Goal: Ask a question: Seek information or help from site administrators or community

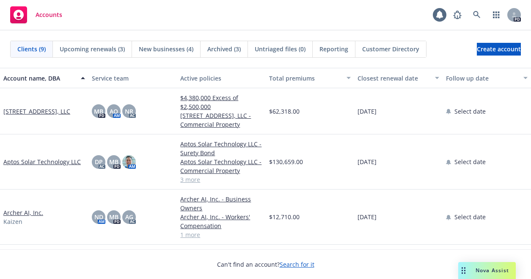
click at [493, 270] on span "Nova Assist" at bounding box center [492, 269] width 33 height 7
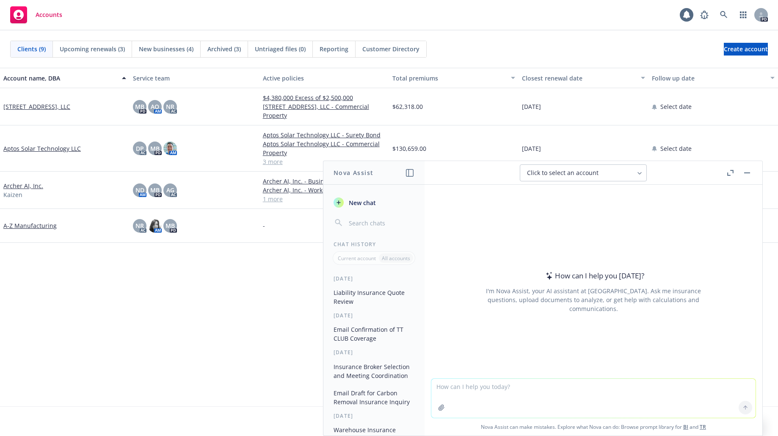
click at [407, 172] on icon "button" at bounding box center [410, 173] width 8 height 8
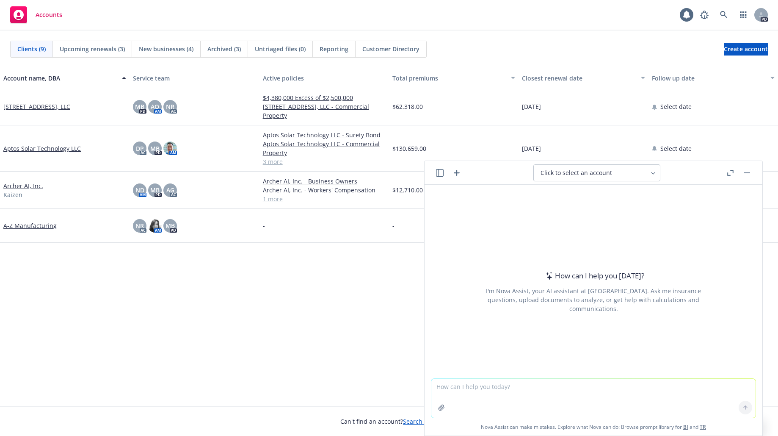
click at [437, 171] on icon "button" at bounding box center [440, 173] width 8 height 8
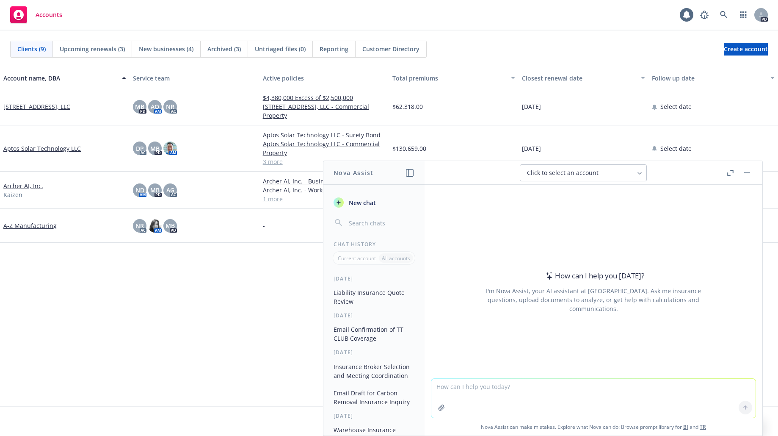
click at [392, 278] on button "Liability Insurance Quote Review" at bounding box center [374, 296] width 88 height 23
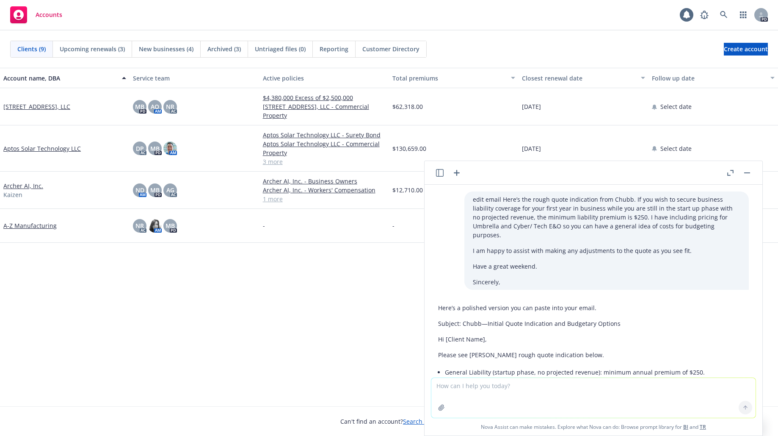
click at [441, 171] on icon "button" at bounding box center [440, 173] width 8 height 8
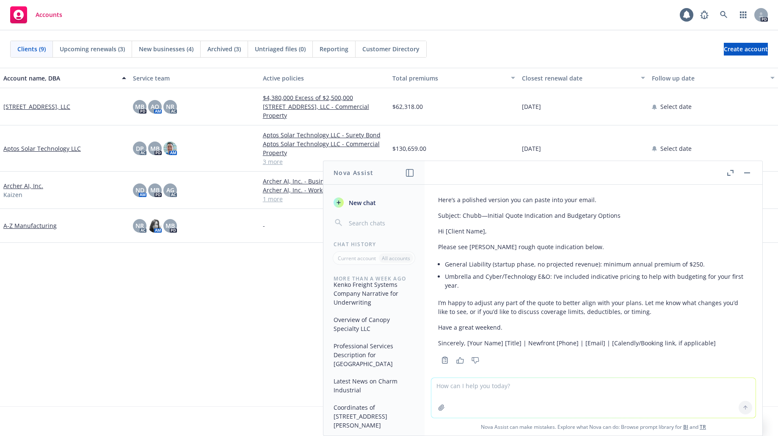
scroll to position [1016, 0]
click at [390, 278] on button "Email Solicitation Strategy for Ohalo Genetics Insurance Needs" at bounding box center [374, 380] width 88 height 32
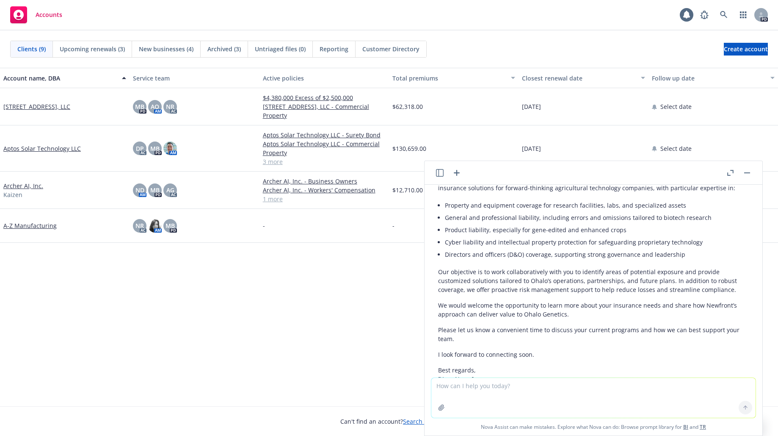
scroll to position [2158, 0]
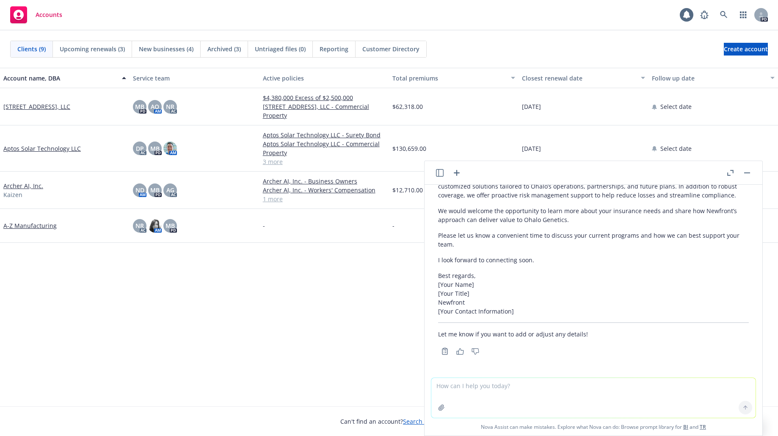
click at [439, 171] on icon "button" at bounding box center [440, 173] width 8 height 8
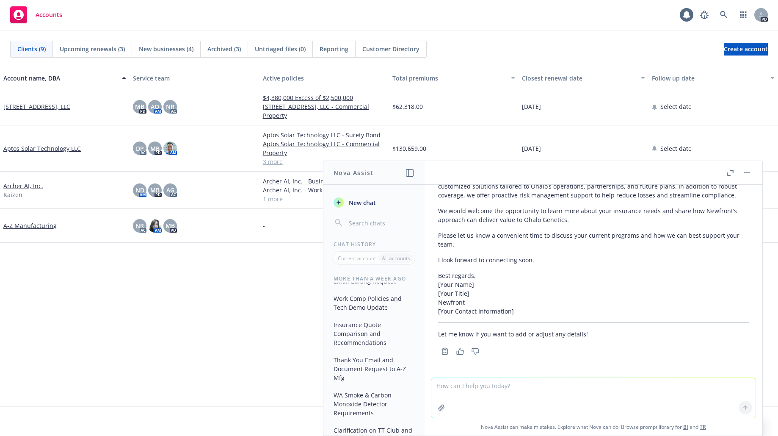
scroll to position [2340, 0]
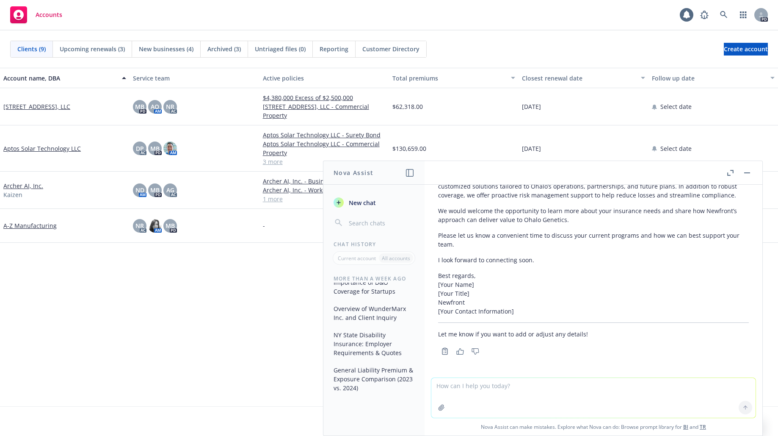
click at [342, 278] on button "General Liability Premium & Exposure Comparison (2023 vs. 2024)" at bounding box center [374, 379] width 88 height 32
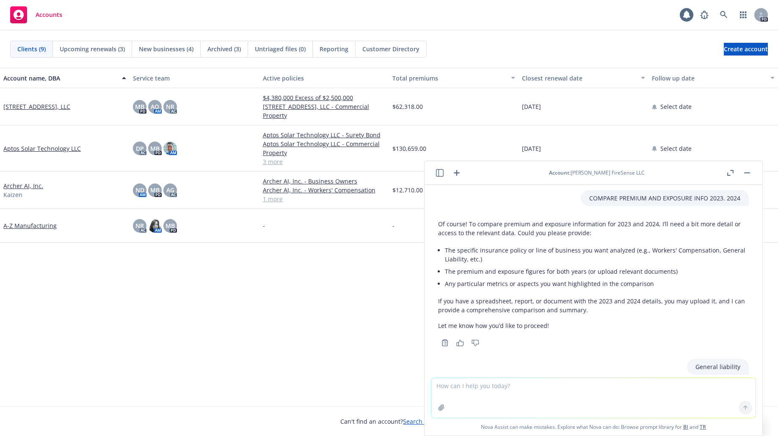
scroll to position [0, 0]
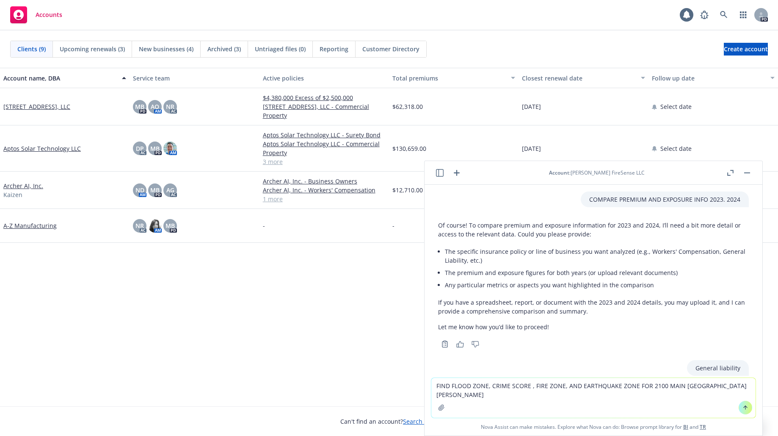
type textarea "FIND FLOOD ZONE, CRIME SCORE , FIRE ZONE, AND EARTHQUAKE ZONE FOR [STREET_ADDRE…"
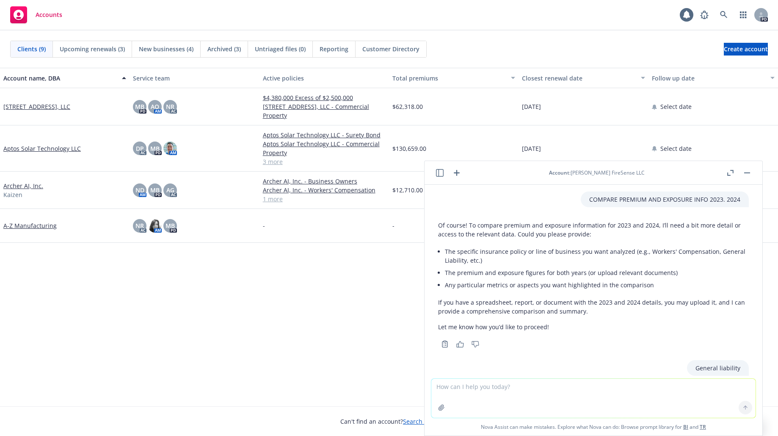
click at [440, 174] on icon "button" at bounding box center [440, 173] width 8 height 8
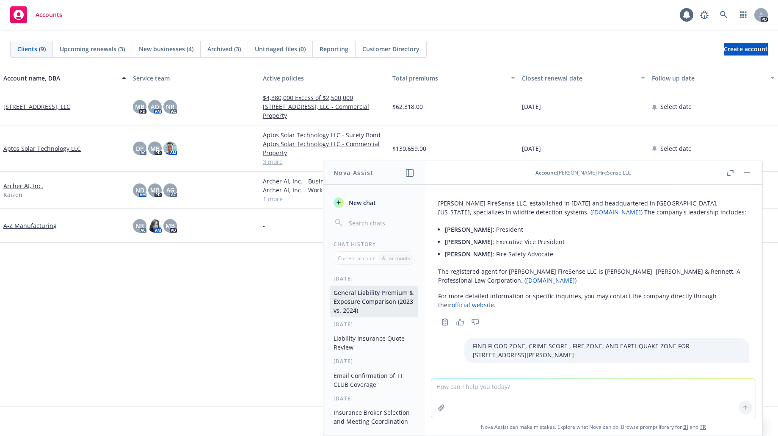
scroll to position [712, 0]
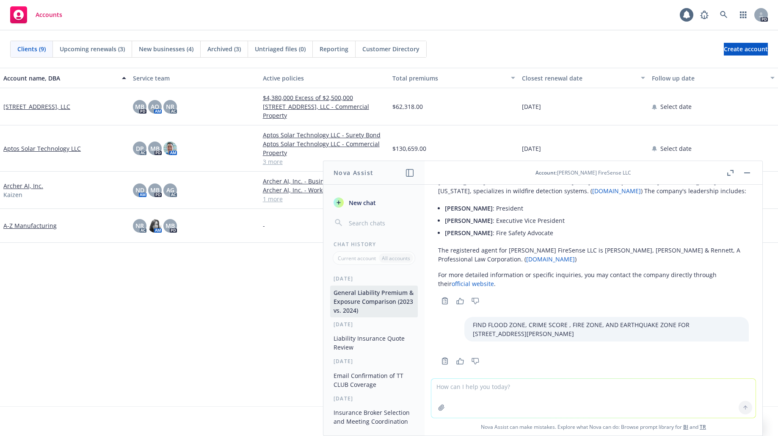
click at [400, 260] on p "All accounts" at bounding box center [396, 257] width 28 height 7
click at [379, 278] on button "Liability Insurance Quote Review" at bounding box center [374, 342] width 88 height 23
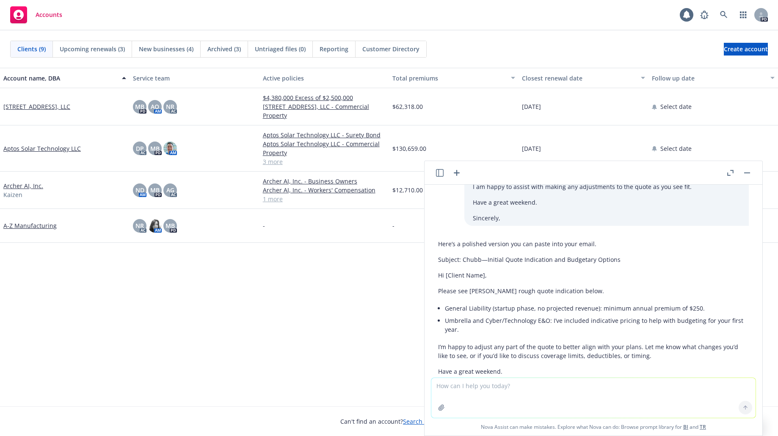
scroll to position [0, 0]
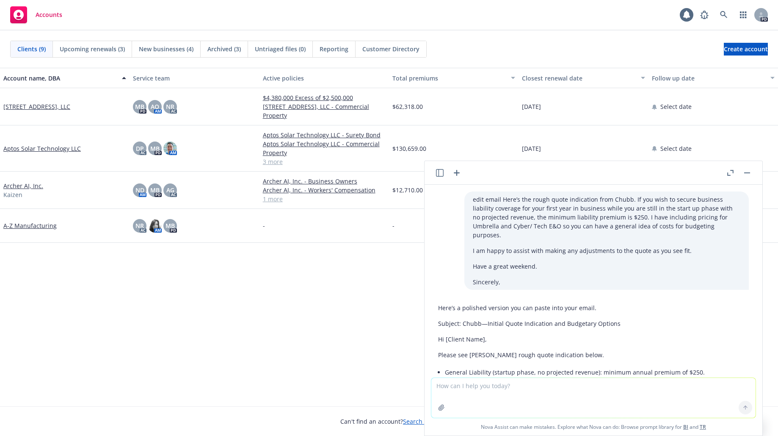
click at [437, 171] on icon "button" at bounding box center [440, 173] width 8 height 8
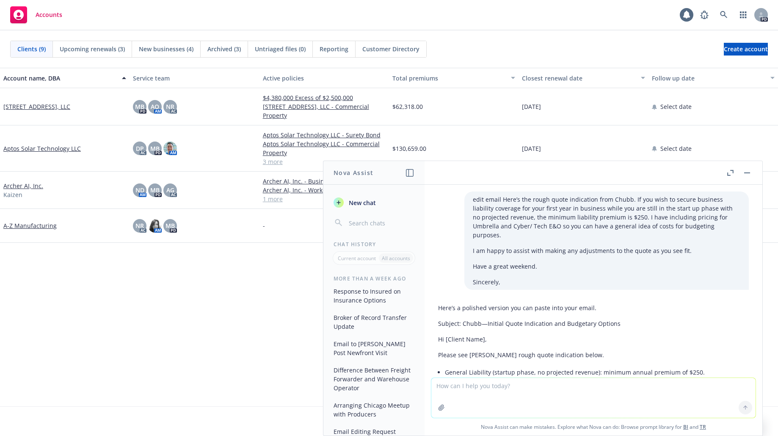
scroll to position [1940, 0]
click at [382, 278] on button "Response to Insured on Insurance Options" at bounding box center [374, 373] width 88 height 23
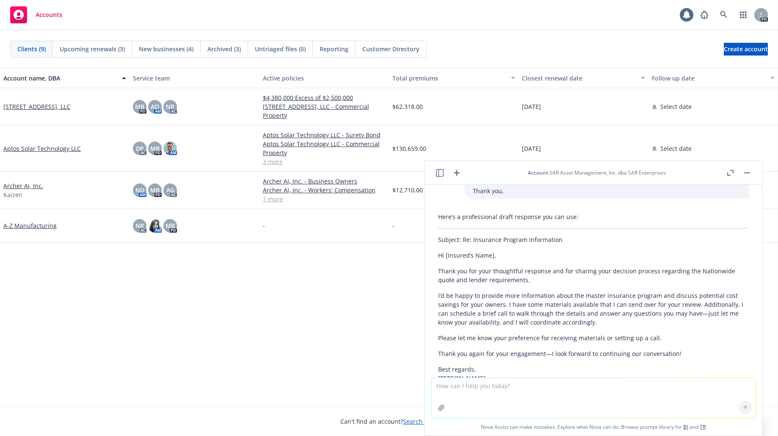
scroll to position [81, 0]
click at [441, 174] on icon "button" at bounding box center [440, 173] width 8 height 8
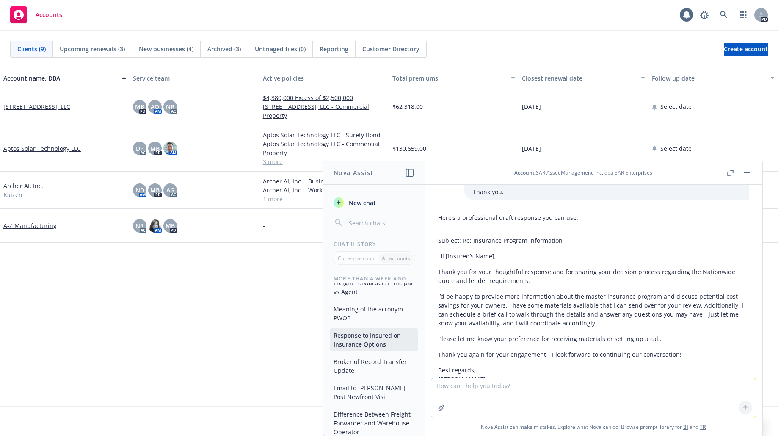
scroll to position [2350, 0]
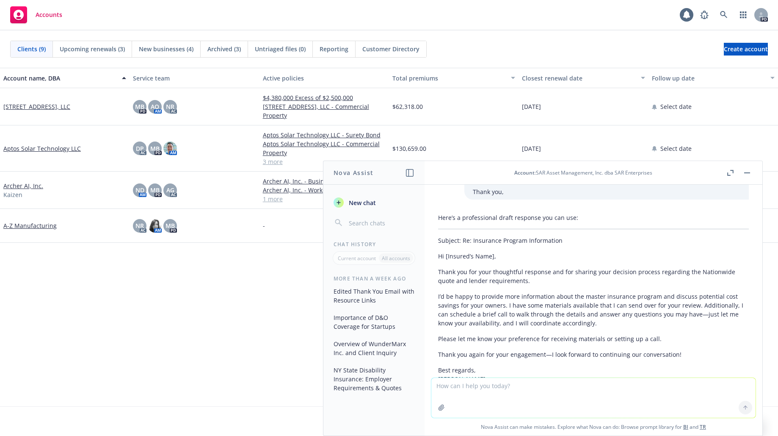
click at [358, 278] on button "NY State Disability Insurance: Employer Requirements & Quotes" at bounding box center [374, 379] width 88 height 32
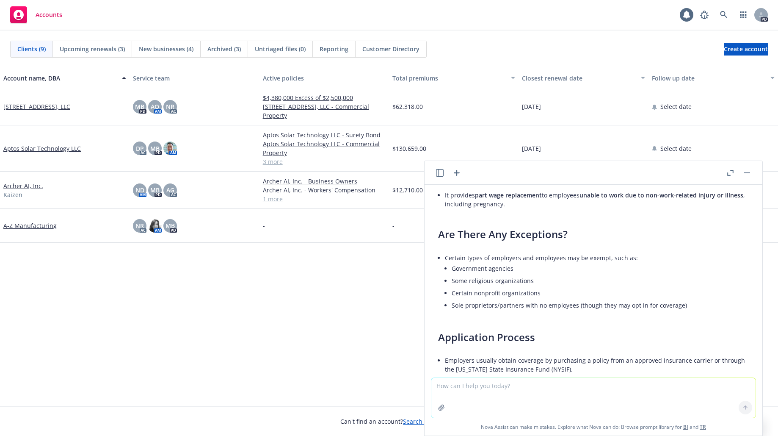
scroll to position [138, 0]
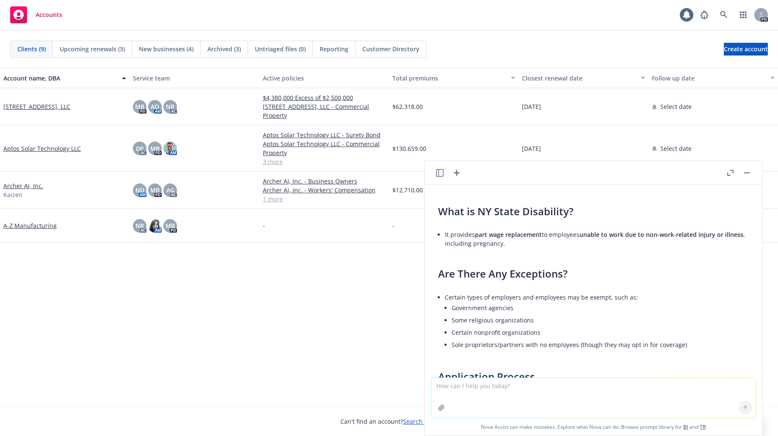
click at [444, 171] on button "button" at bounding box center [440, 173] width 10 height 10
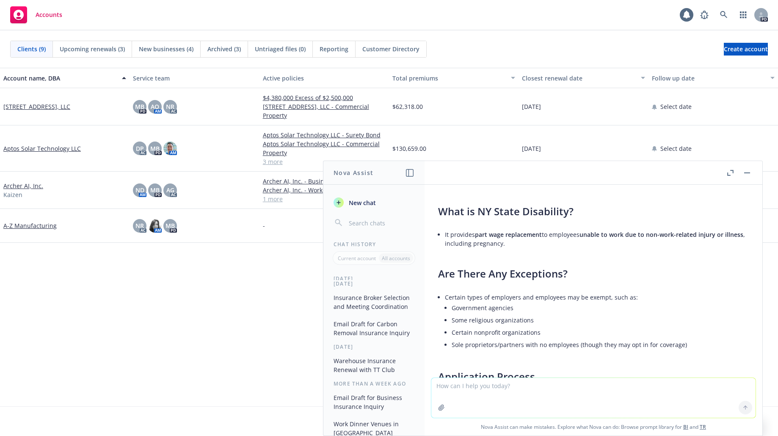
scroll to position [212, 0]
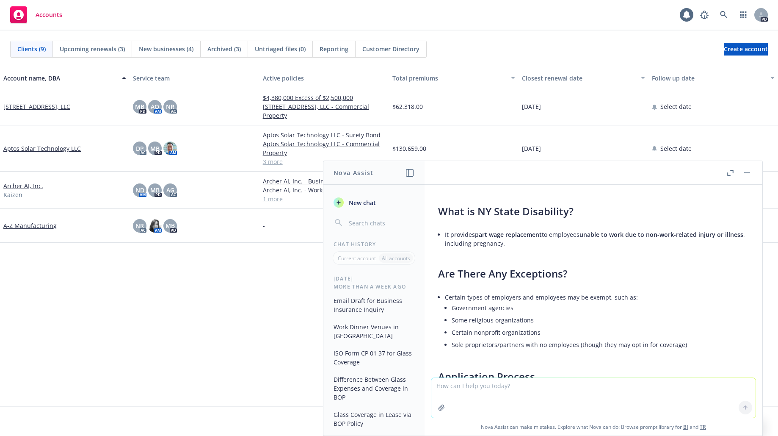
click at [364, 259] on p "Current account" at bounding box center [357, 257] width 38 height 7
click at [412, 174] on icon "button" at bounding box center [410, 173] width 8 height 8
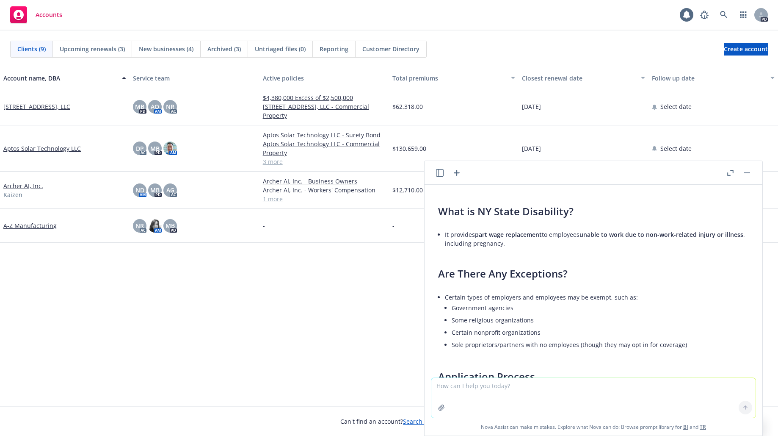
click at [442, 172] on icon "button" at bounding box center [440, 173] width 8 height 8
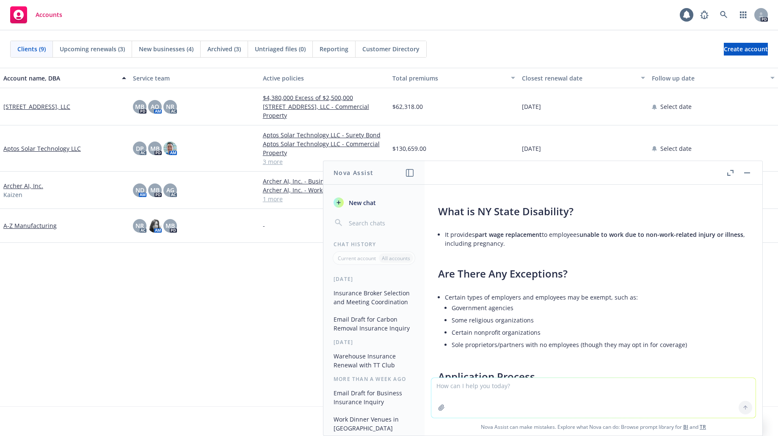
scroll to position [127, 0]
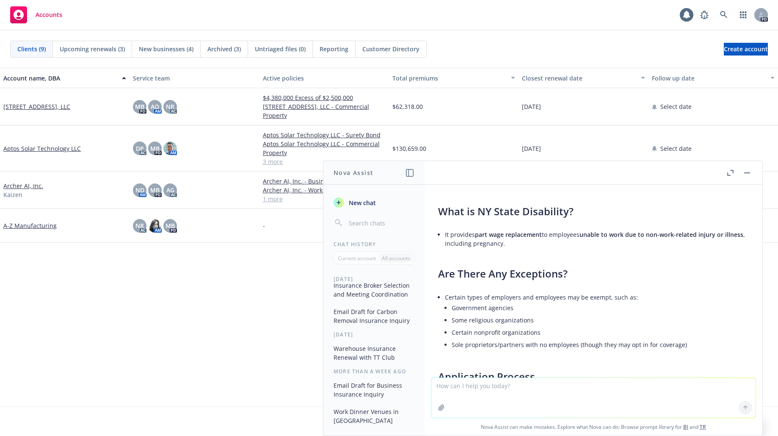
click at [376, 278] on button "Insurance Broker Selection and Meeting Coordination" at bounding box center [374, 289] width 88 height 23
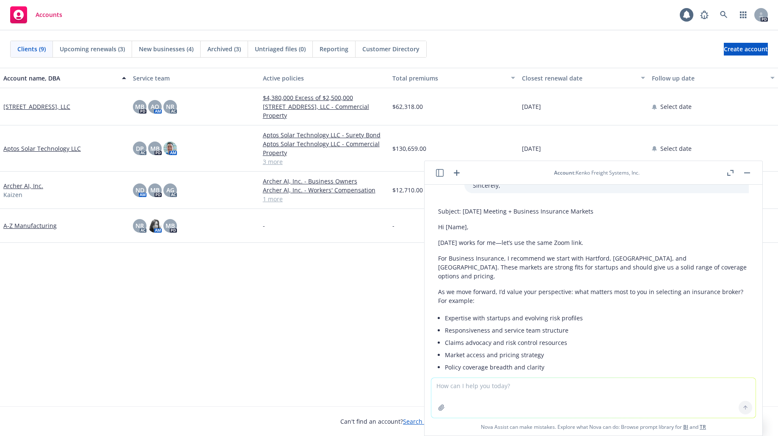
scroll to position [77, 0]
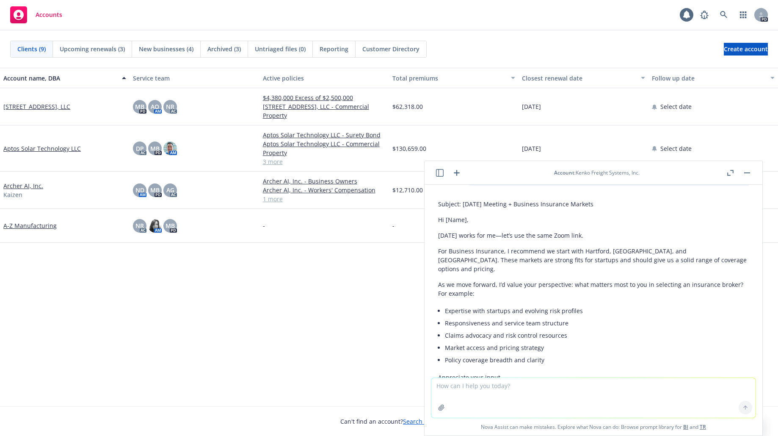
click at [442, 172] on icon "button" at bounding box center [440, 173] width 8 height 8
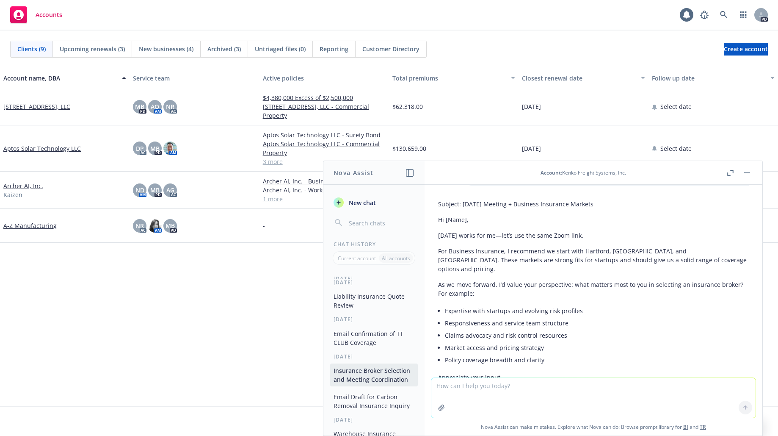
scroll to position [254, 0]
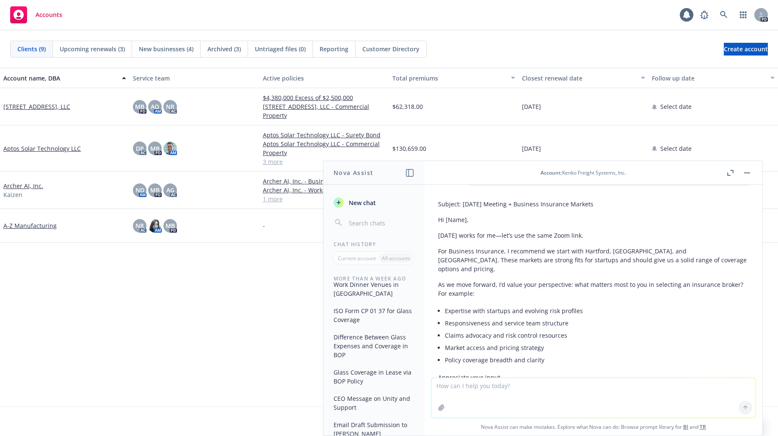
click at [388, 278] on button "Difference Between Glass Expenses and Coverage in BOP" at bounding box center [374, 346] width 88 height 32
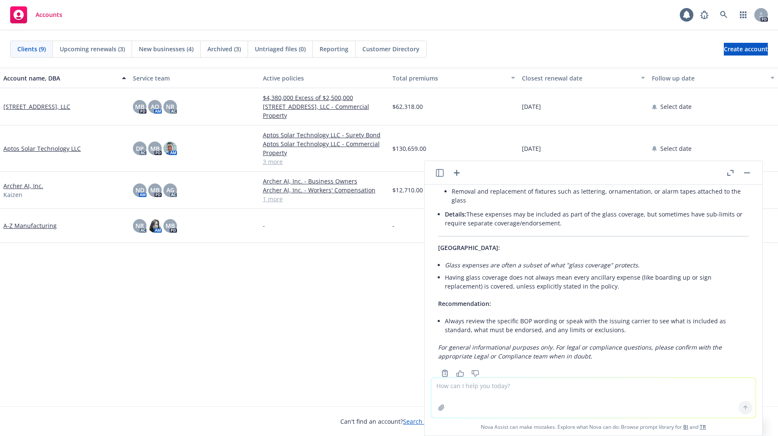
scroll to position [67, 0]
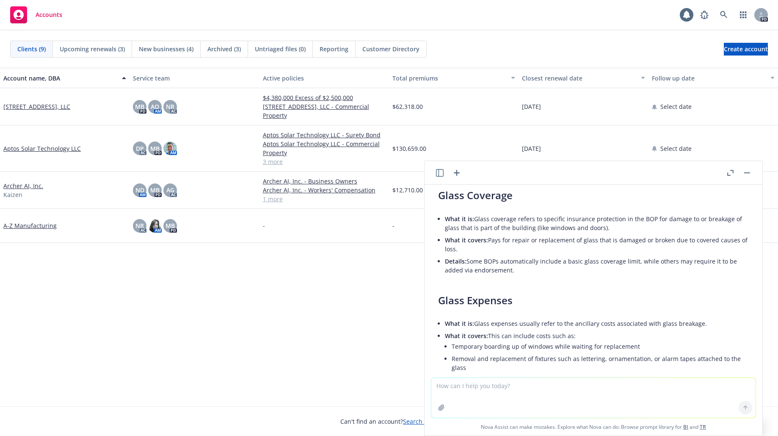
click at [440, 176] on icon "button" at bounding box center [440, 173] width 8 height 8
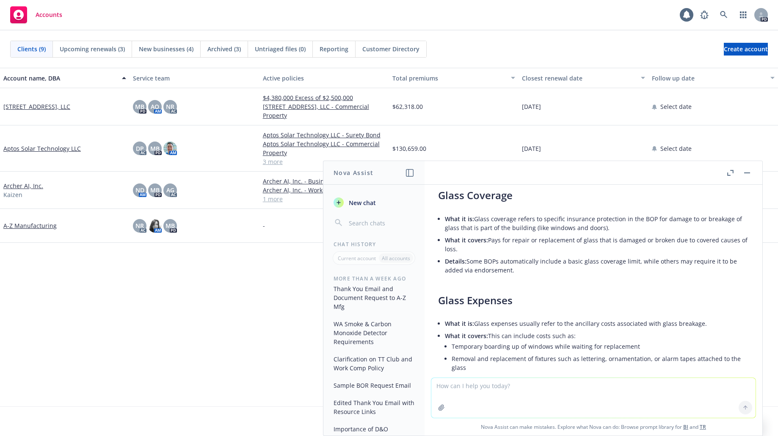
scroll to position [2350, 0]
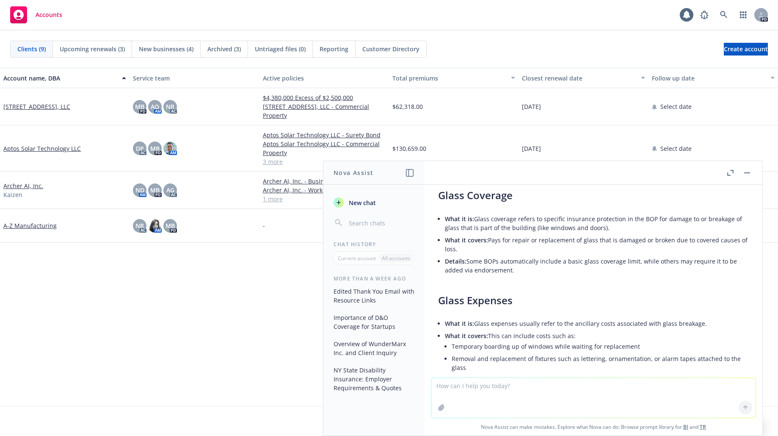
click at [383, 278] on button "Overview of WunderMarx Inc. and Client Inquiry" at bounding box center [374, 348] width 88 height 23
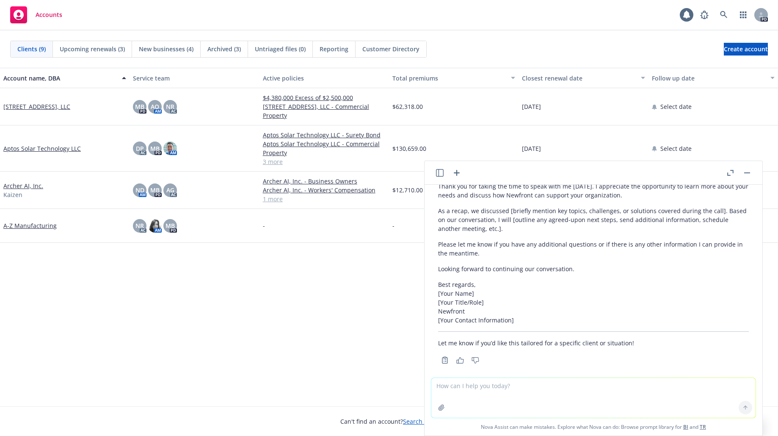
scroll to position [414, 0]
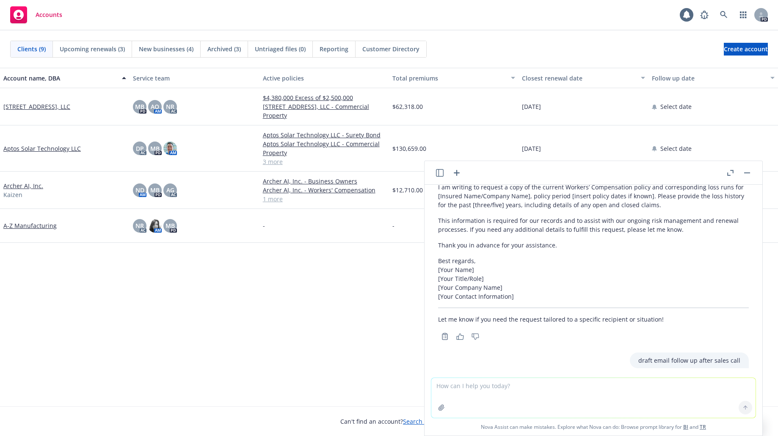
click at [439, 173] on icon "button" at bounding box center [440, 173] width 8 height 8
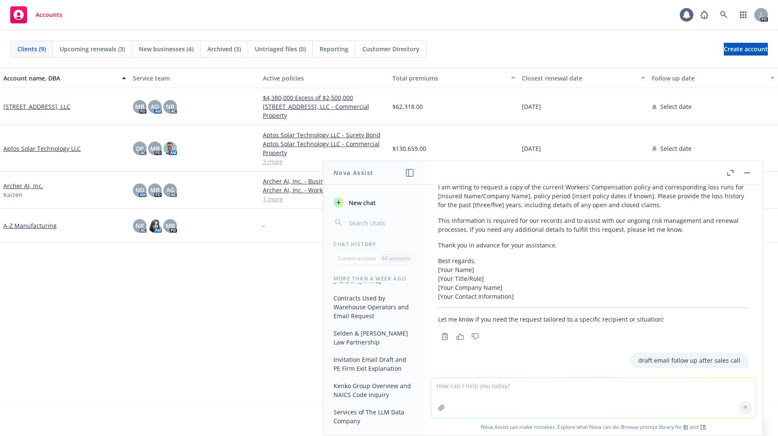
scroll to position [423, 0]
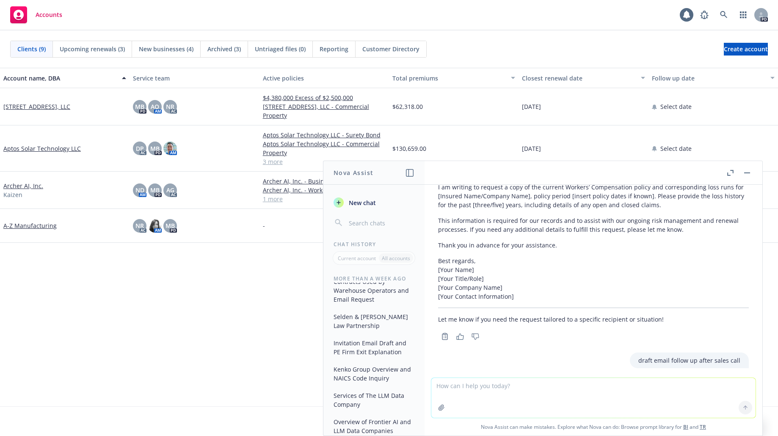
click at [392, 278] on button "Invitation Email Draft and PE Firm Exit Explanation" at bounding box center [374, 347] width 88 height 23
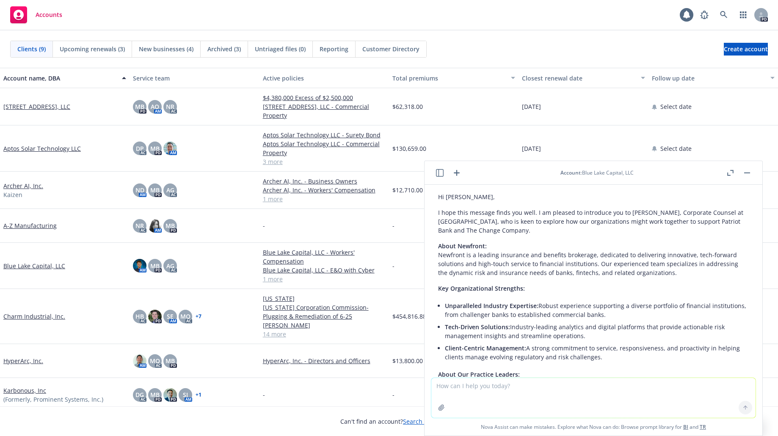
scroll to position [1905, 0]
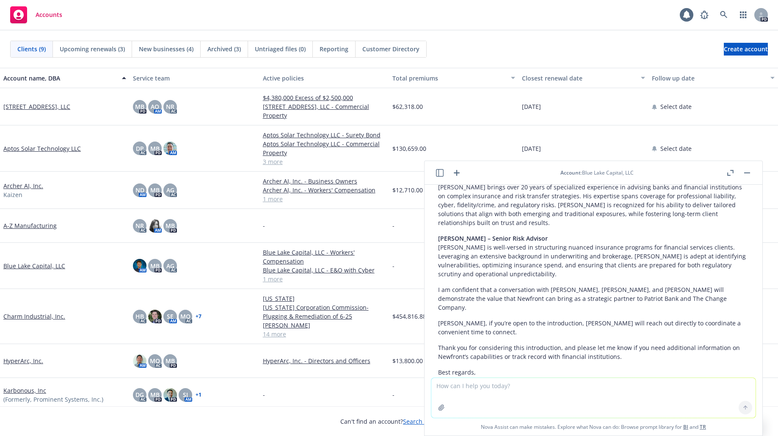
drag, startPoint x: 439, startPoint y: 174, endPoint x: 442, endPoint y: 181, distance: 7.6
click at [440, 178] on header "Account : Blue Lake Capital, LLC" at bounding box center [594, 173] width 338 height 24
click at [439, 174] on icon "button" at bounding box center [440, 173] width 8 height 8
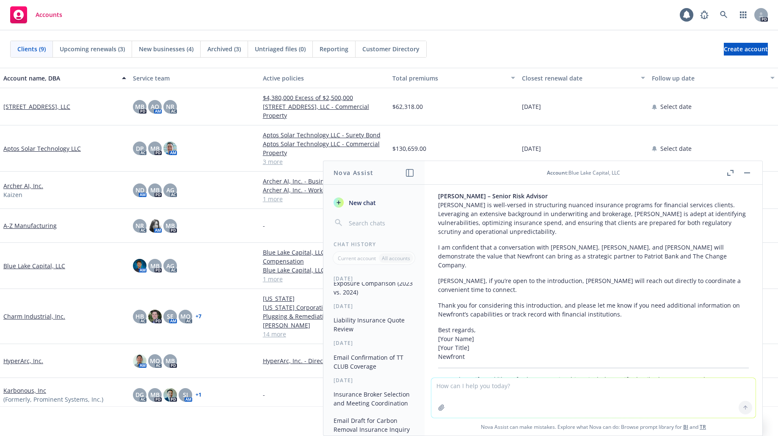
scroll to position [0, 0]
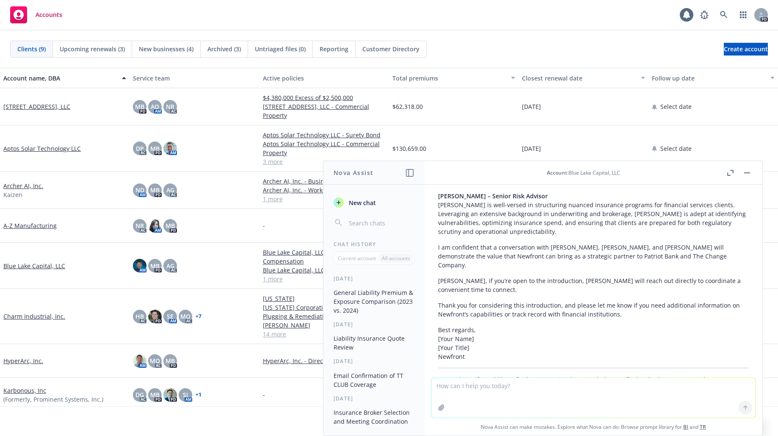
click at [388, 278] on button "Email Confirmation of TT CLUB Coverage" at bounding box center [374, 379] width 88 height 23
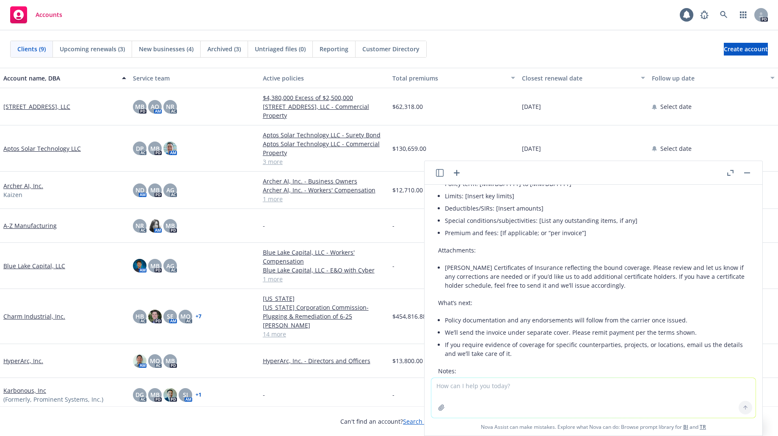
scroll to position [281, 0]
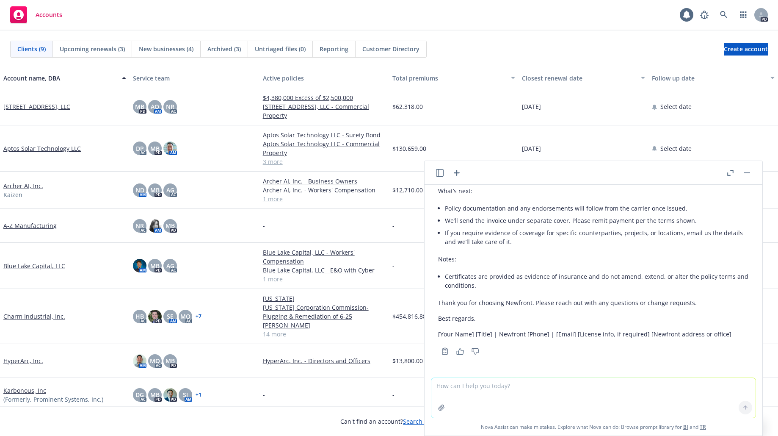
click at [531, 173] on rect "button" at bounding box center [747, 172] width 6 height 1
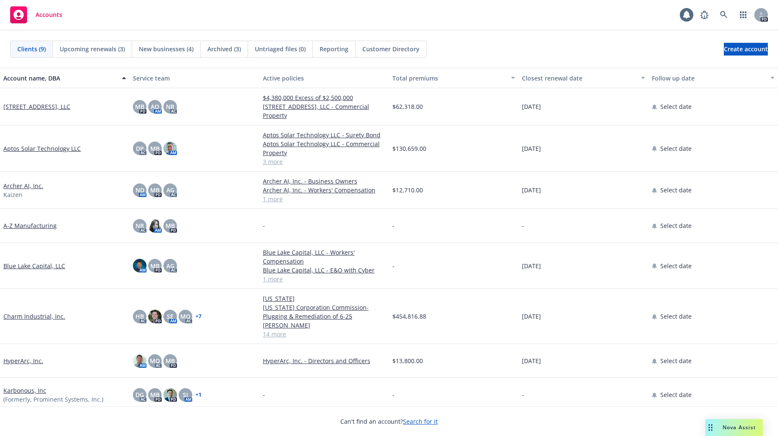
click at [531, 278] on div "Nova Assist" at bounding box center [734, 427] width 58 height 17
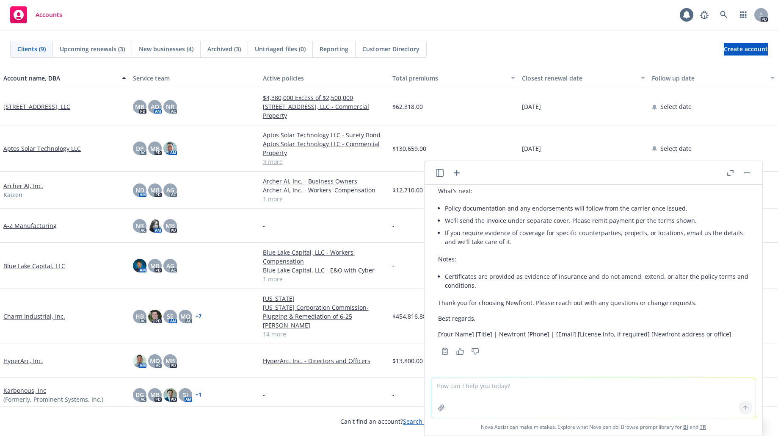
click at [438, 171] on icon "button" at bounding box center [440, 173] width 8 height 8
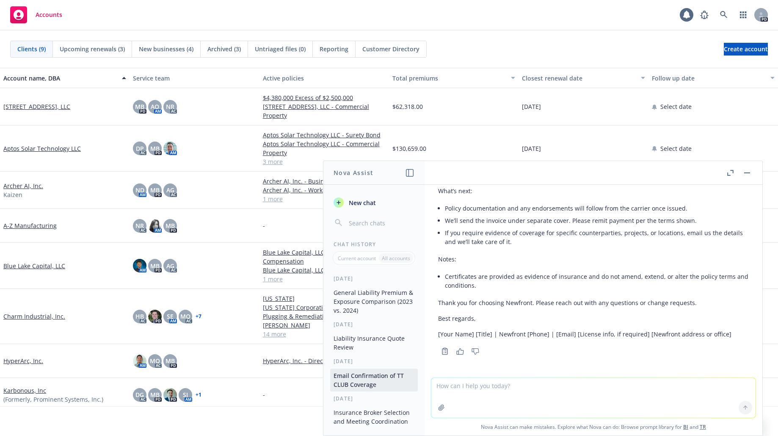
click at [360, 260] on p "Current account" at bounding box center [357, 257] width 38 height 7
click at [365, 198] on span "New chat" at bounding box center [361, 202] width 29 height 9
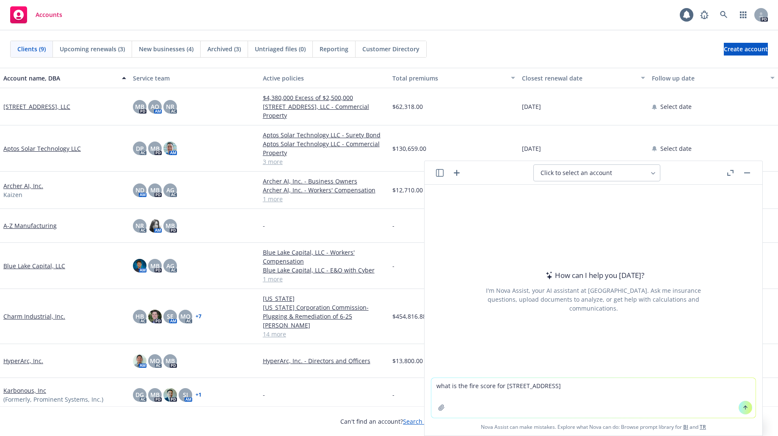
type textarea "what is the fire score for [STREET_ADDRESS]"
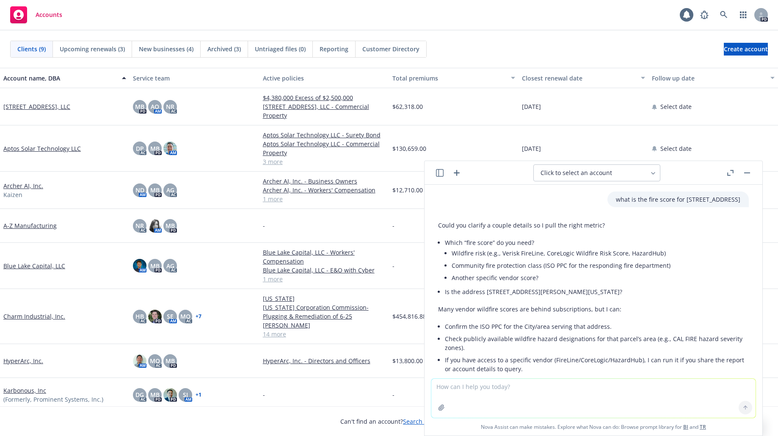
scroll to position [36, 0]
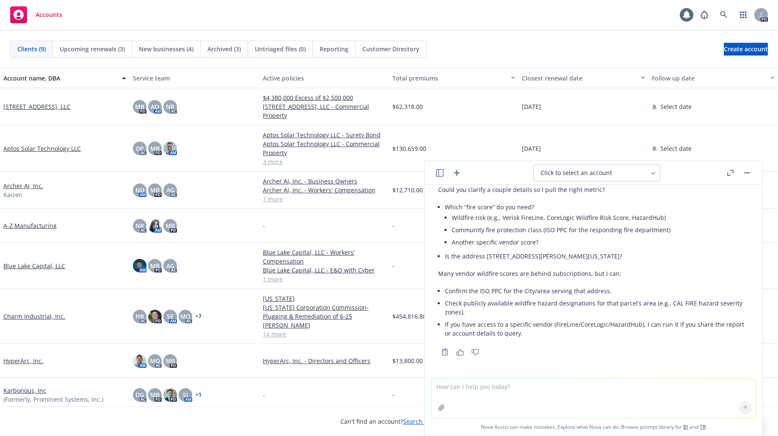
click at [499, 278] on textarea at bounding box center [593, 398] width 324 height 39
type textarea "wildfir risk"
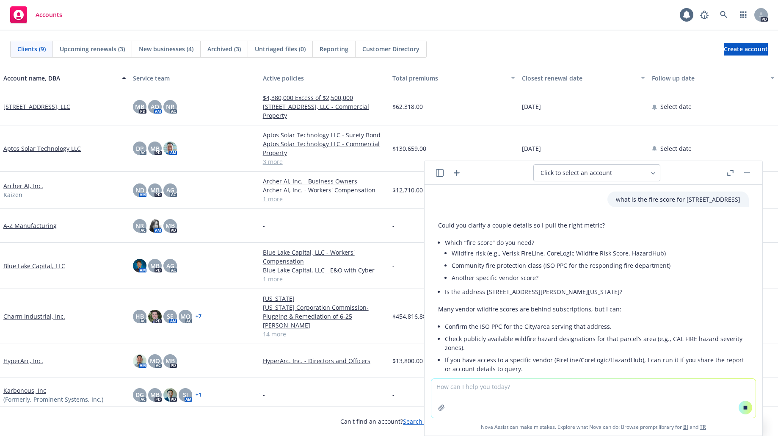
scroll to position [70, 0]
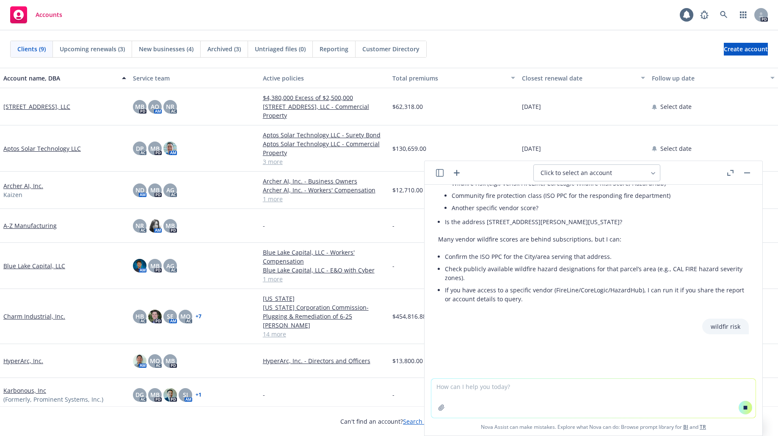
click at [521, 278] on textarea at bounding box center [593, 398] width 324 height 39
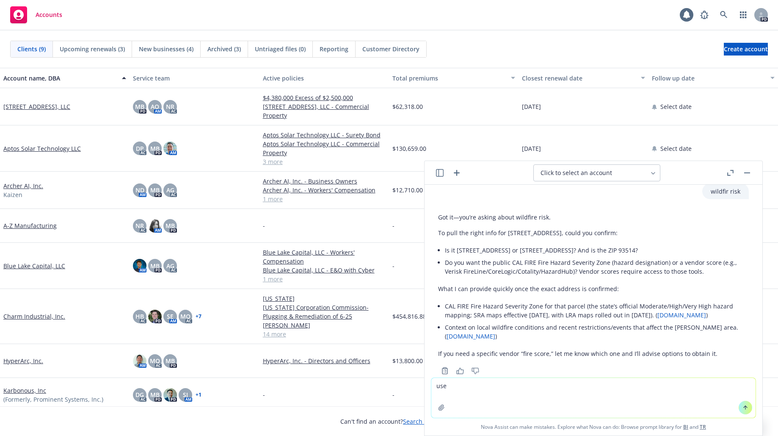
scroll to position [231, 0]
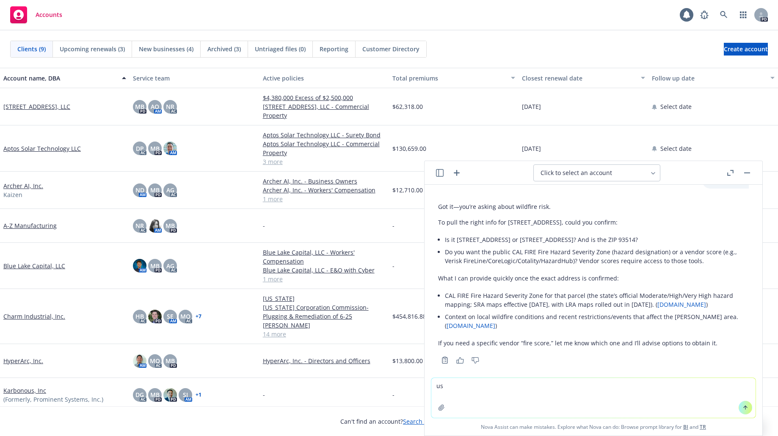
type textarea "u"
type textarea "yes public cal fire hire hazard severity"
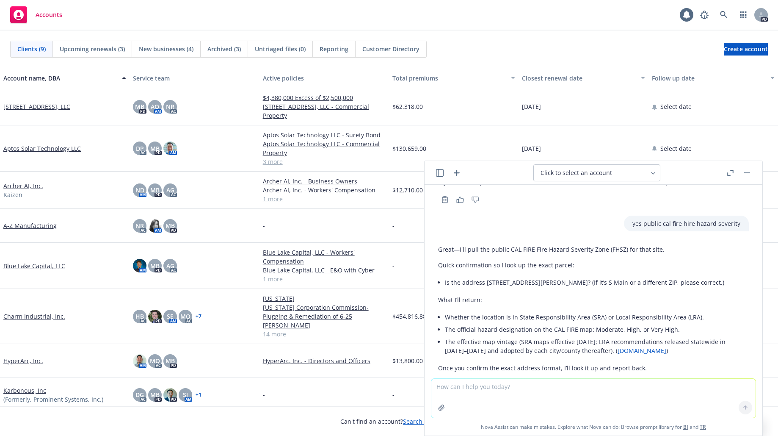
scroll to position [415, 0]
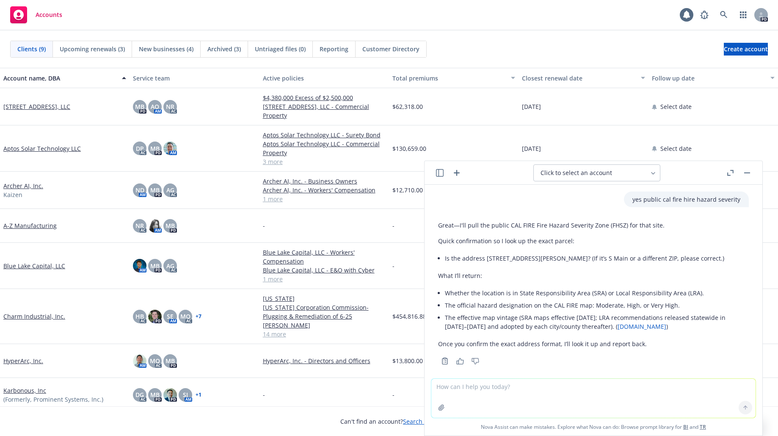
click at [513, 25] on div "Accounts 1 PD" at bounding box center [389, 15] width 778 height 30
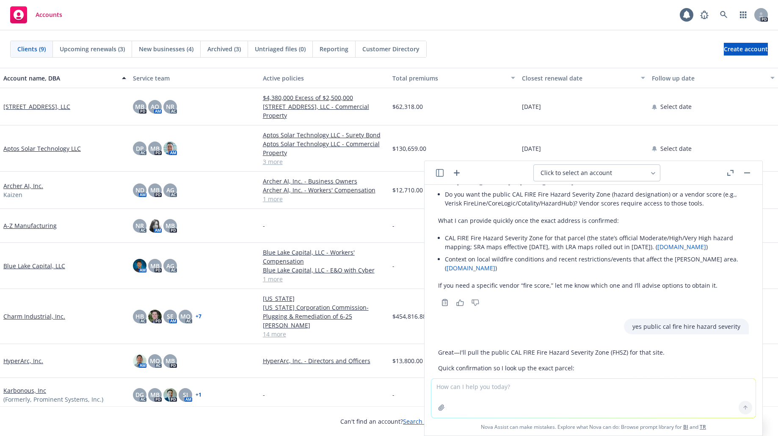
scroll to position [331, 0]
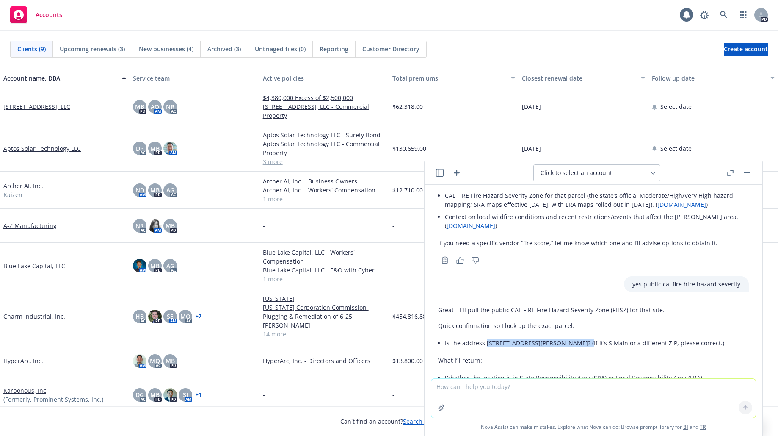
drag, startPoint x: 484, startPoint y: 334, endPoint x: 577, endPoint y: 338, distance: 92.8
click at [531, 278] on li "Is the address [STREET_ADDRESS][PERSON_NAME]? (If it’s S Main or a different ZI…" at bounding box center [597, 343] width 304 height 12
copy li "[STREET_ADDRESS][PERSON_NAME]"
click at [531, 278] on textarea at bounding box center [593, 398] width 324 height 39
paste textarea "[STREET_ADDRESS][PERSON_NAME]"
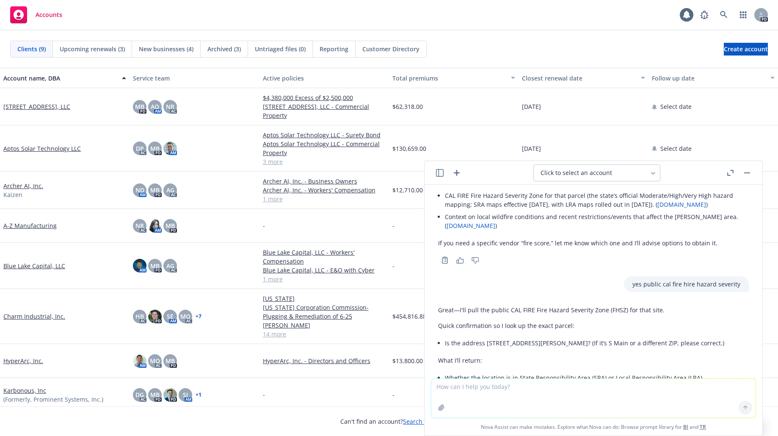
type textarea "[STREET_ADDRESS][PERSON_NAME]"
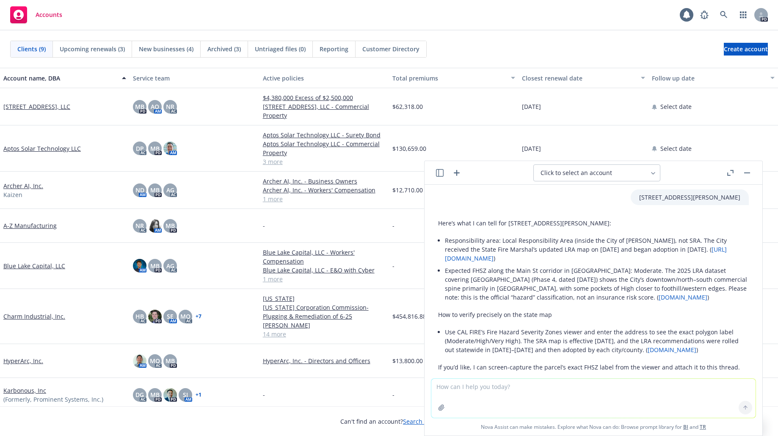
scroll to position [626, 0]
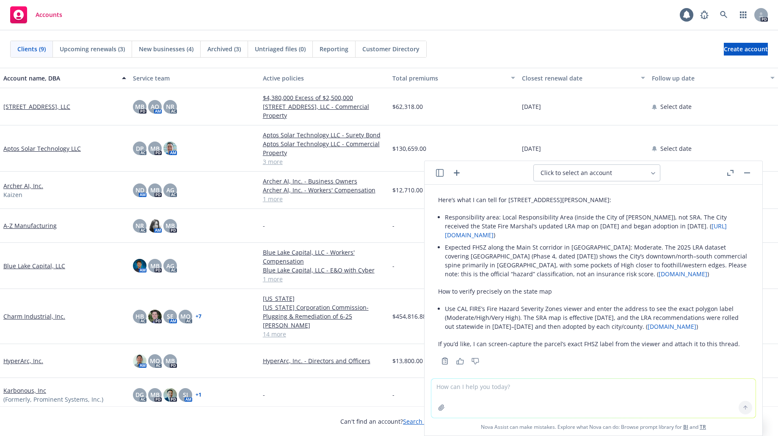
click at [531, 38] on div "Clients (9) Upcoming renewals (3) New businesses (4) Archived (3) Untriaged fil…" at bounding box center [389, 48] width 778 height 37
drag, startPoint x: 517, startPoint y: 43, endPoint x: 484, endPoint y: 58, distance: 36.4
click at [517, 43] on div "Clients (9) Upcoming renewals (3) New businesses (4) Archived (3) Untriaged fil…" at bounding box center [389, 49] width 758 height 17
